Goal: Complete application form

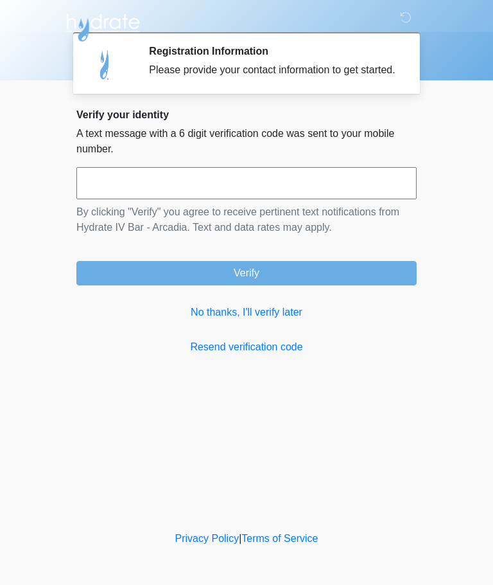
click at [146, 193] on input "text" at bounding box center [246, 183] width 340 height 32
click at [138, 193] on input "text" at bounding box center [246, 183] width 340 height 32
type input "******"
click at [267, 282] on button "Verify" at bounding box center [246, 273] width 340 height 24
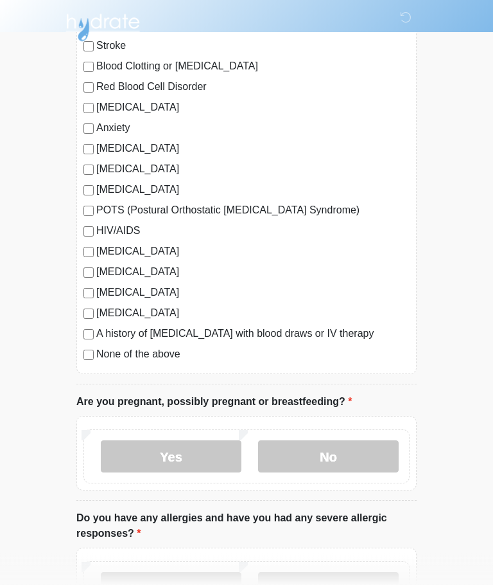
scroll to position [189, 0]
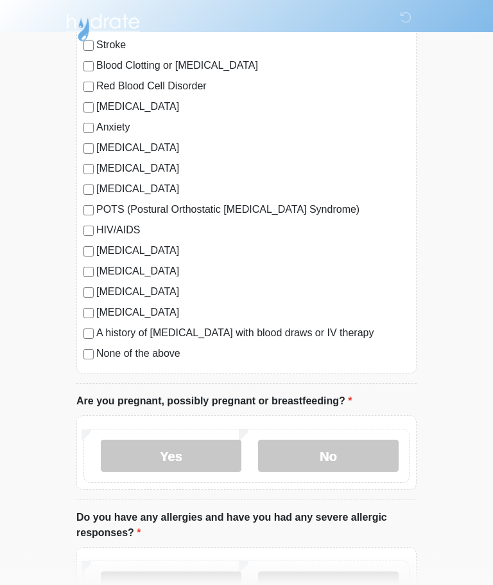
click at [346, 454] on label "No" at bounding box center [328, 456] width 141 height 32
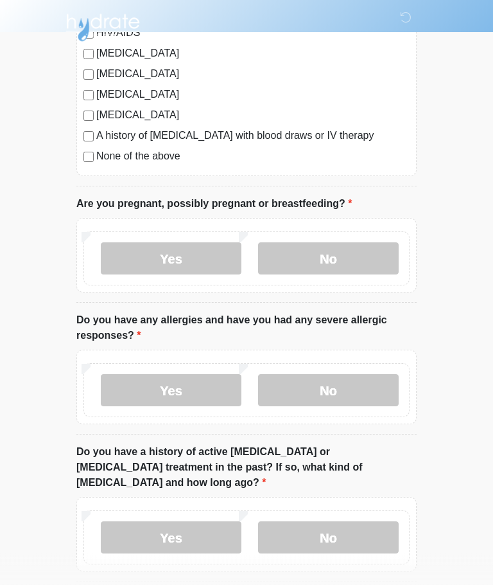
scroll to position [459, 0]
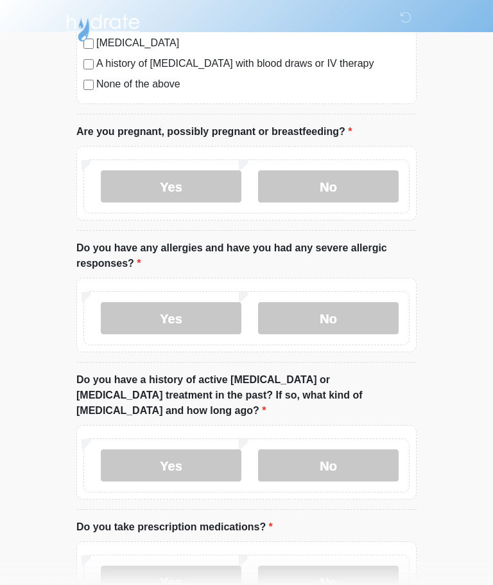
click at [353, 314] on label "No" at bounding box center [328, 318] width 141 height 32
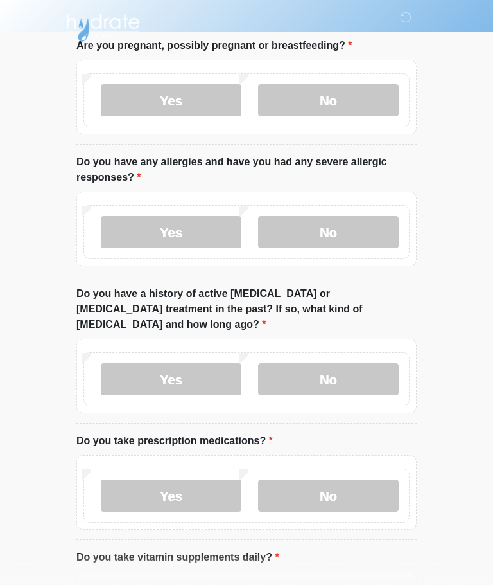
scroll to position [545, 0]
click at [353, 363] on label "No" at bounding box center [328, 379] width 141 height 32
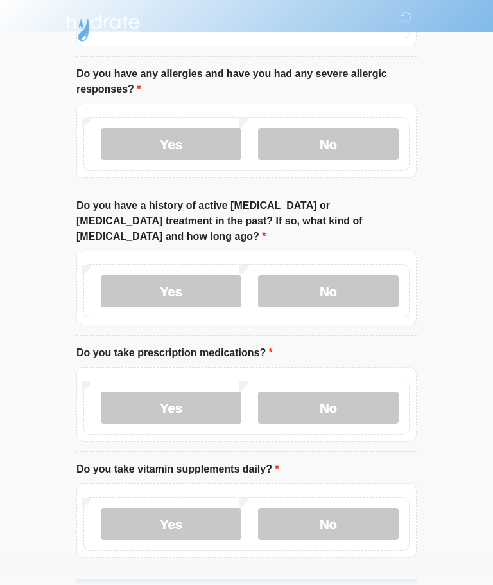
scroll to position [643, 0]
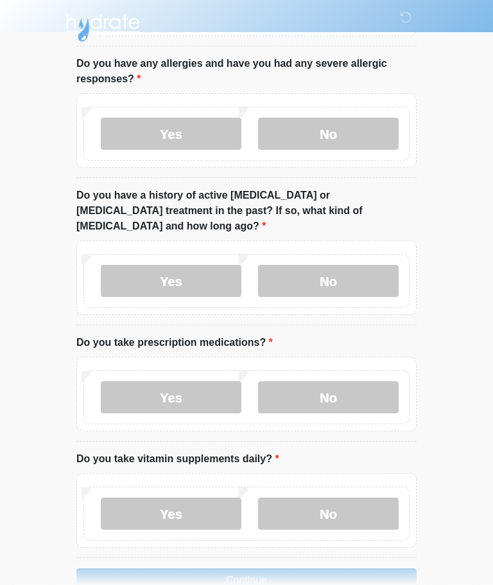
click at [360, 381] on label "No" at bounding box center [328, 397] width 141 height 32
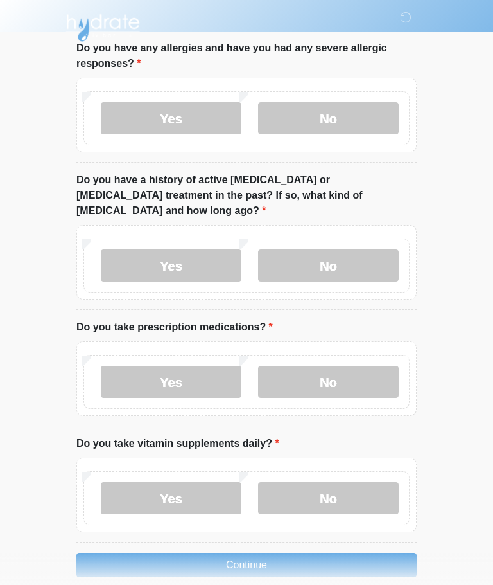
click at [152, 482] on label "Yes" at bounding box center [171, 498] width 141 height 32
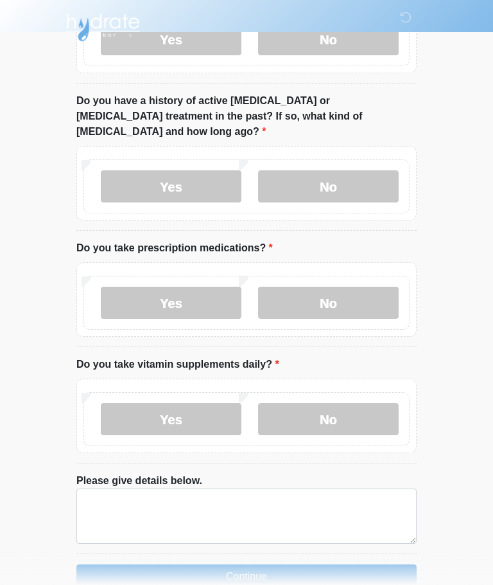
scroll to position [749, 0]
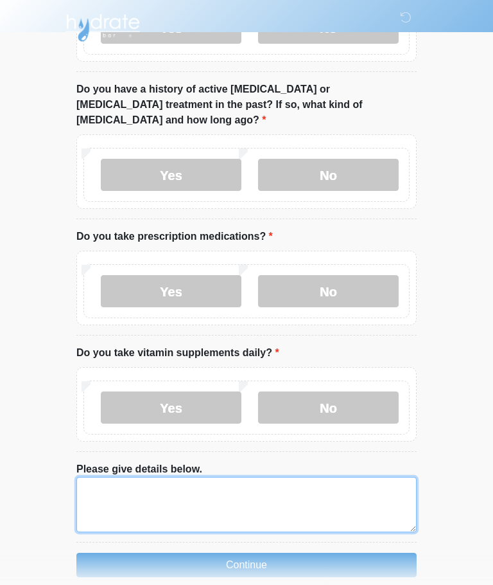
click at [231, 477] on textarea "Please give details below." at bounding box center [246, 504] width 340 height 55
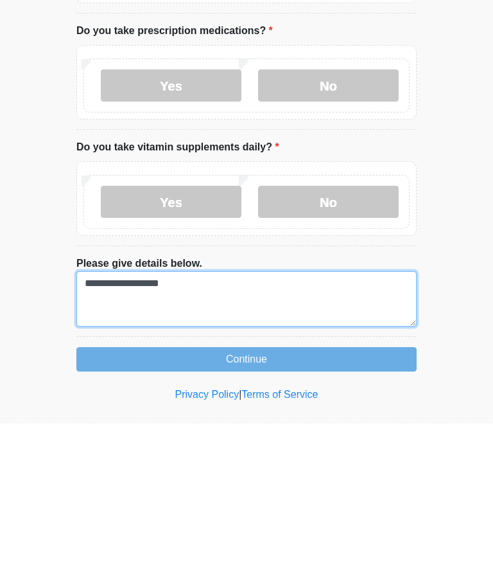
type textarea "**********"
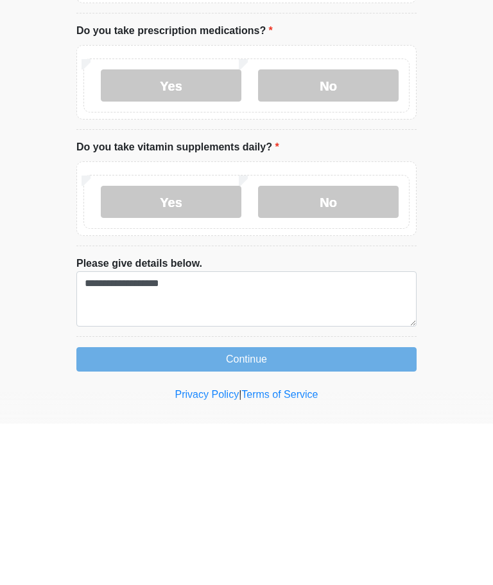
click at [284, 508] on button "Continue" at bounding box center [246, 520] width 340 height 24
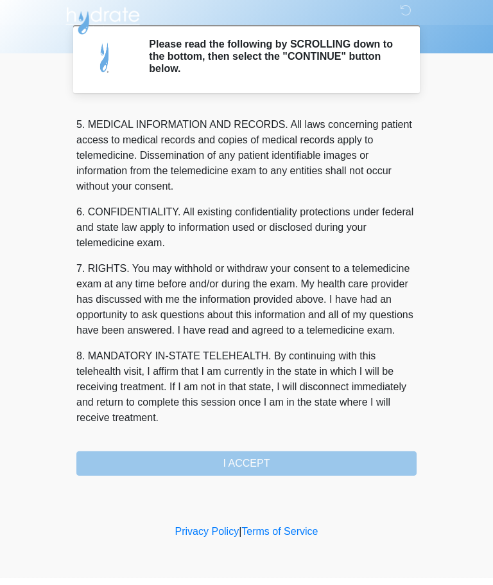
scroll to position [418, 0]
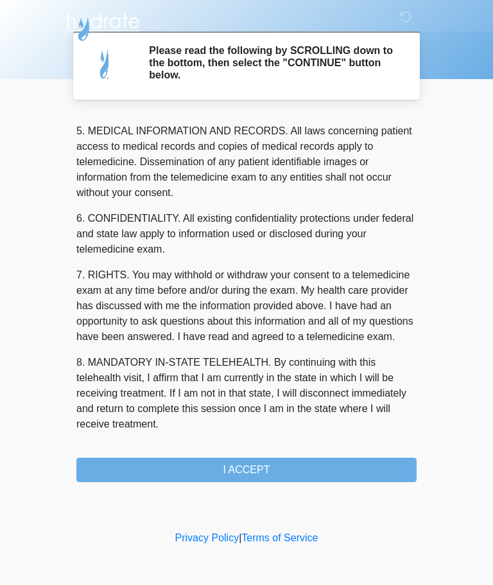
click at [287, 463] on button "I ACCEPT" at bounding box center [246, 470] width 340 height 24
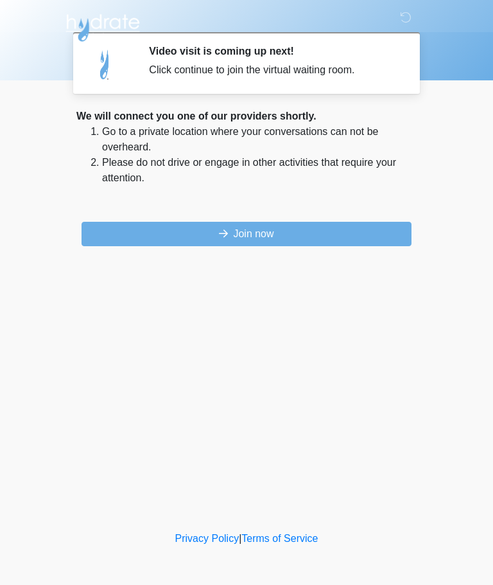
click at [297, 233] on button "Join now" at bounding box center [247, 234] width 330 height 24
